Goal: Use online tool/utility: Utilize a website feature to perform a specific function

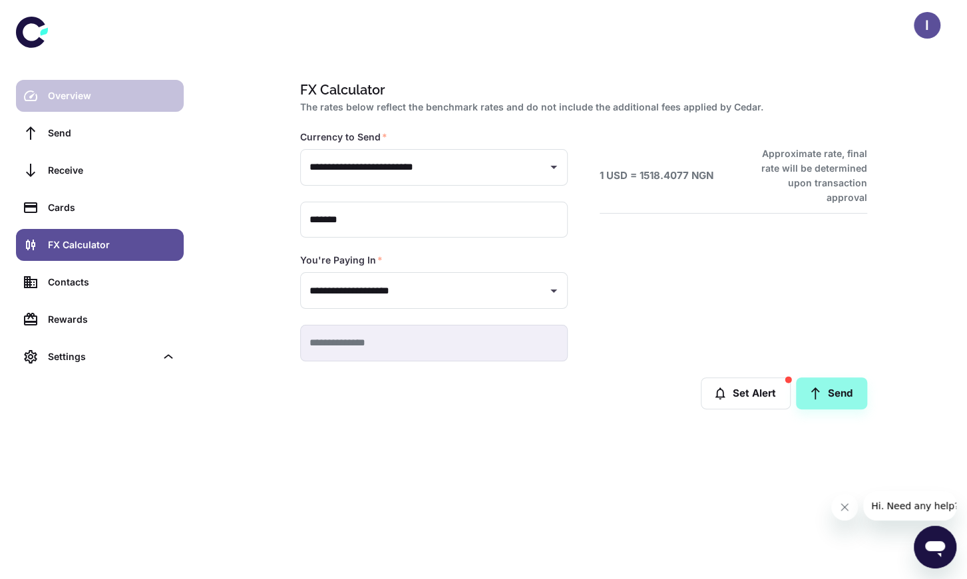
click at [150, 85] on link "Overview" at bounding box center [100, 96] width 168 height 32
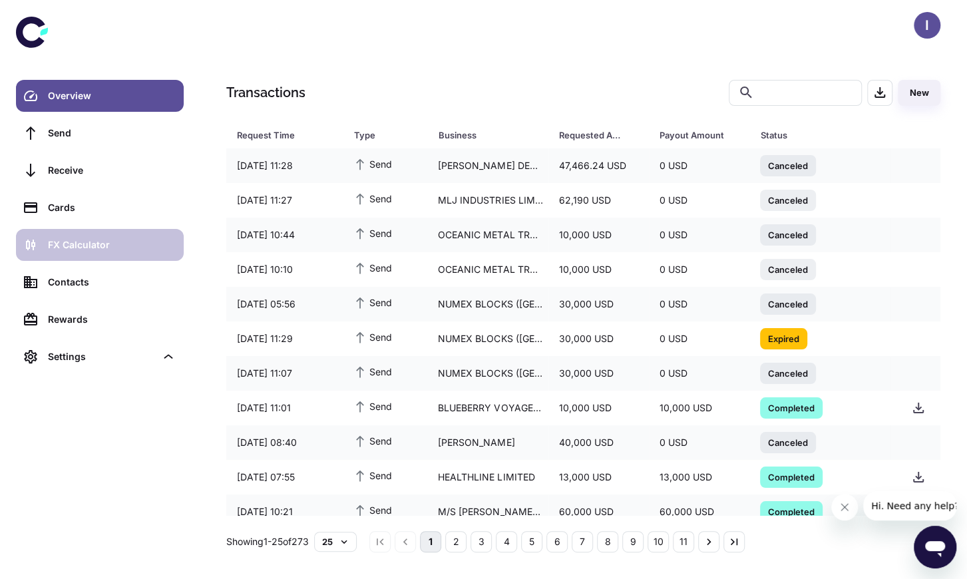
click at [138, 239] on div "FX Calculator" at bounding box center [112, 245] width 128 height 15
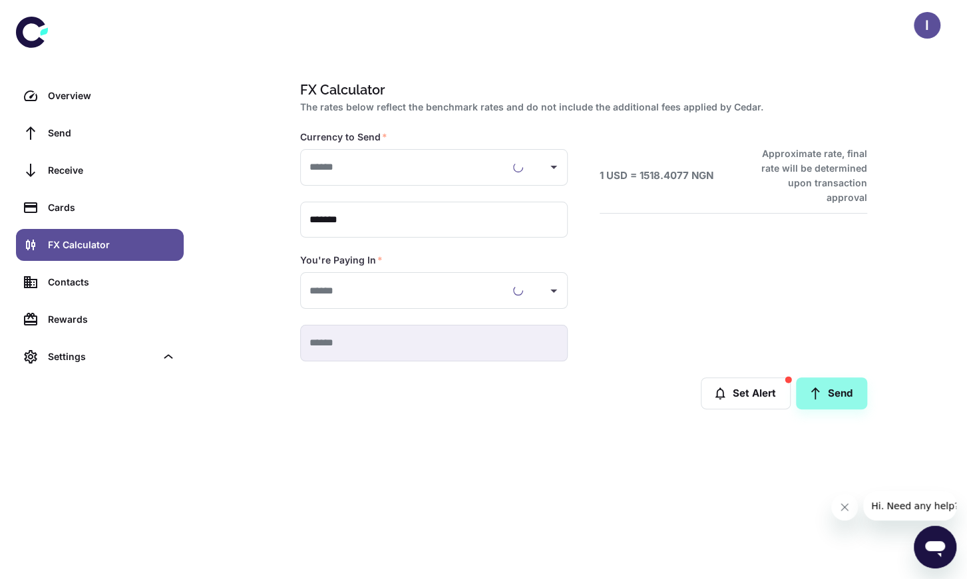
type input "**********"
